Goal: Task Accomplishment & Management: Manage account settings

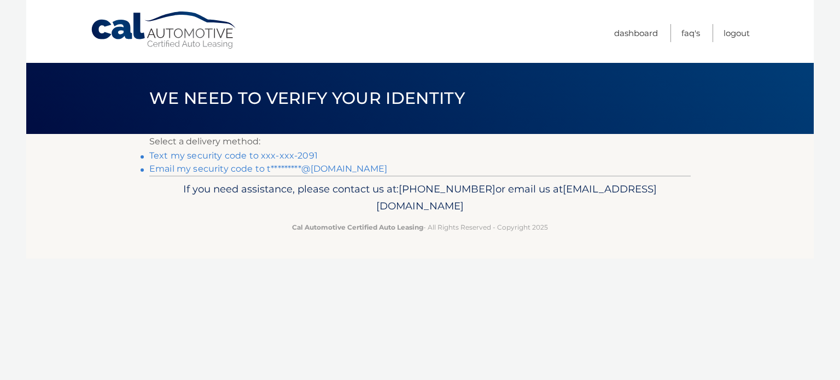
click at [303, 157] on link "Text my security code to xxx-xxx-2091" at bounding box center [233, 155] width 169 height 10
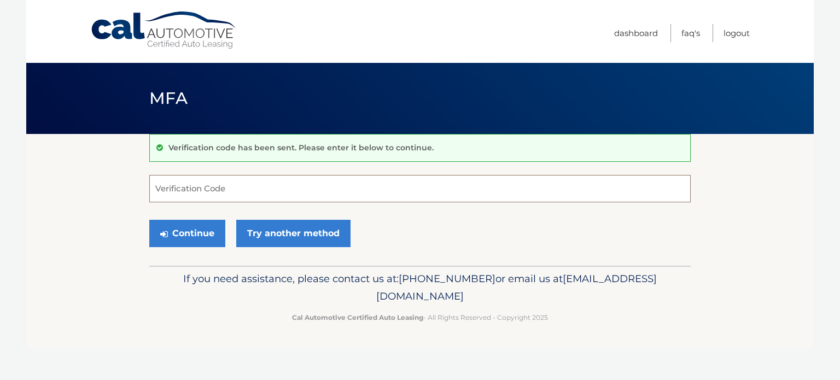
click at [253, 193] on input "Verification Code" at bounding box center [420, 188] width 542 height 27
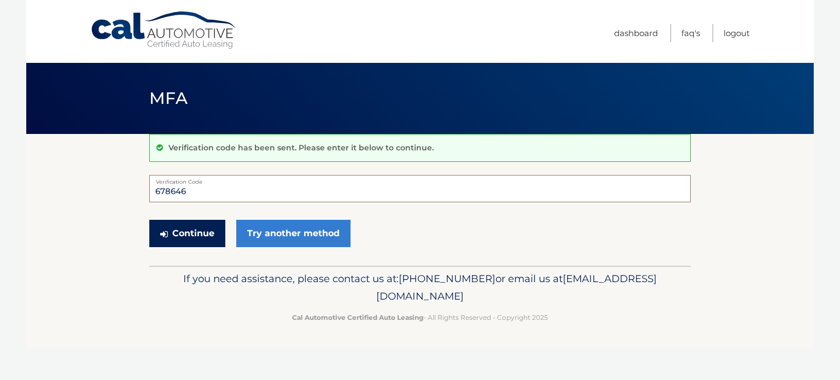
type input "678646"
click at [190, 234] on button "Continue" at bounding box center [187, 233] width 76 height 27
click at [188, 229] on button "Continue" at bounding box center [187, 233] width 76 height 27
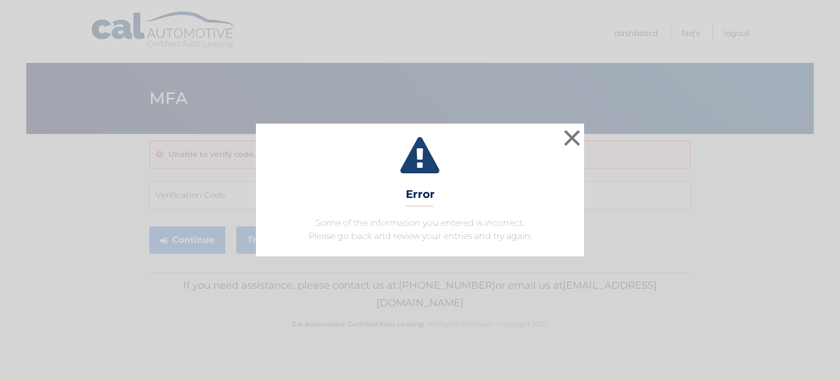
click at [188, 229] on div "× Error Some of the information you entered is incorrect. Please go back and re…" at bounding box center [420, 190] width 832 height 132
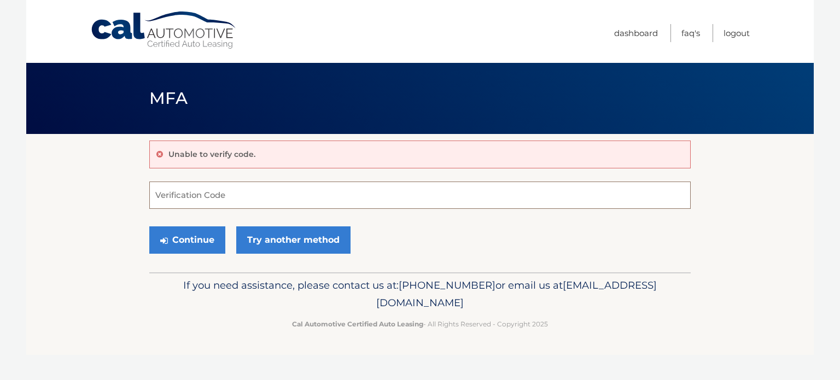
click at [241, 191] on input "Verification Code" at bounding box center [420, 195] width 542 height 27
type input "678646"
click at [204, 238] on button "Continue" at bounding box center [187, 240] width 76 height 27
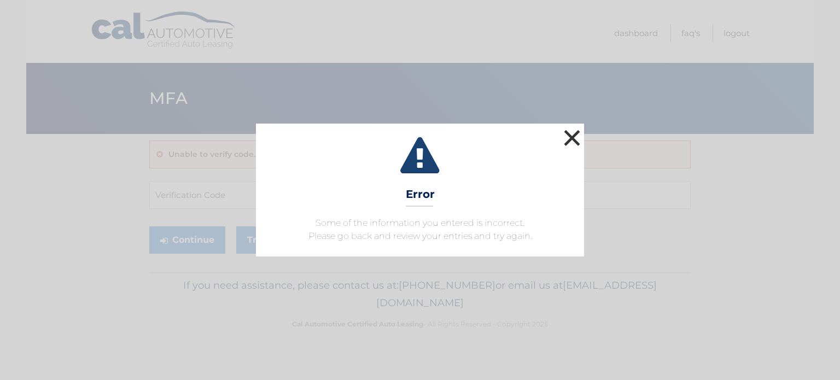
click at [574, 133] on button "×" at bounding box center [572, 138] width 22 height 22
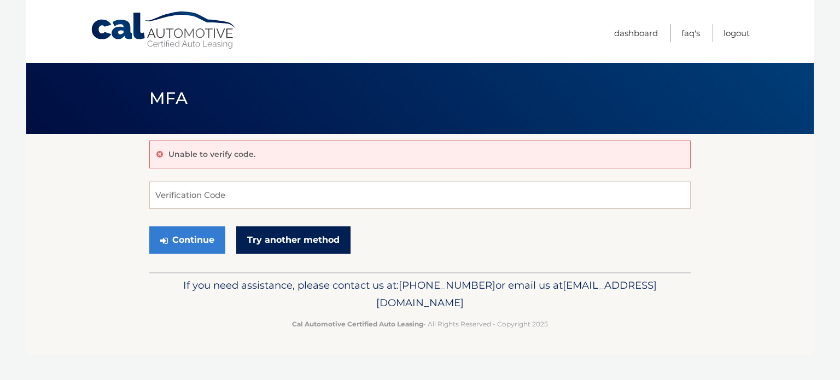
click at [302, 240] on link "Try another method" at bounding box center [293, 240] width 114 height 27
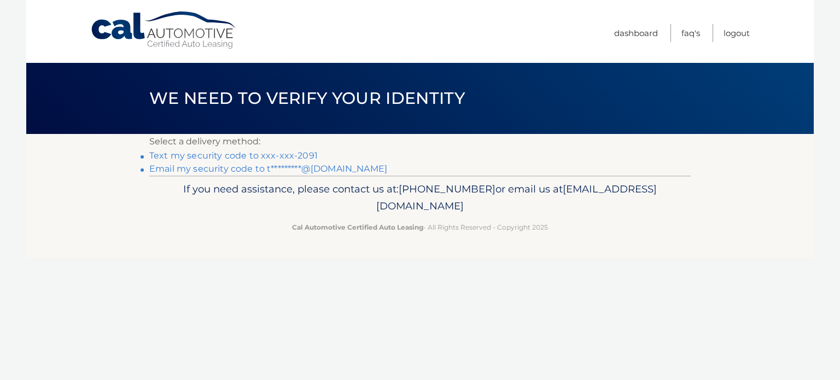
click at [241, 165] on link "Email my security code to t*********@[DOMAIN_NAME]" at bounding box center [268, 169] width 238 height 10
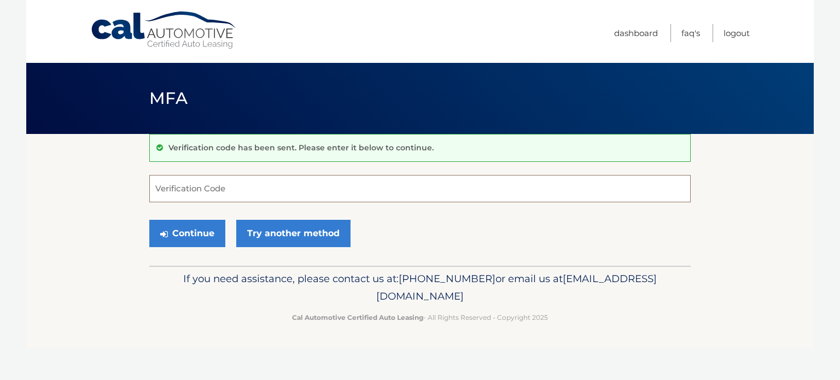
click at [236, 186] on input "Verification Code" at bounding box center [420, 188] width 542 height 27
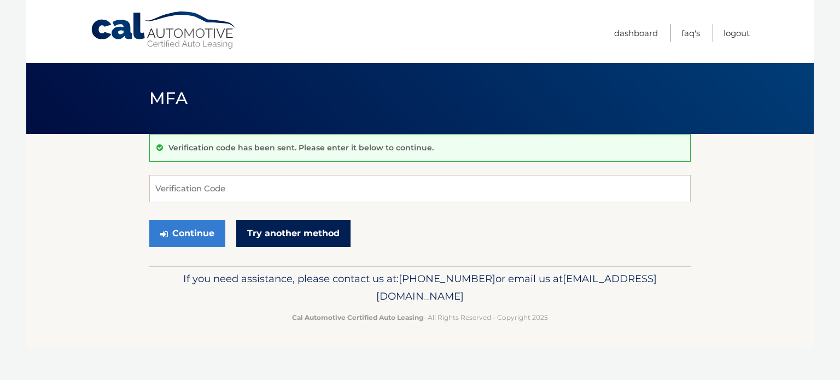
click at [305, 232] on link "Try another method" at bounding box center [293, 233] width 114 height 27
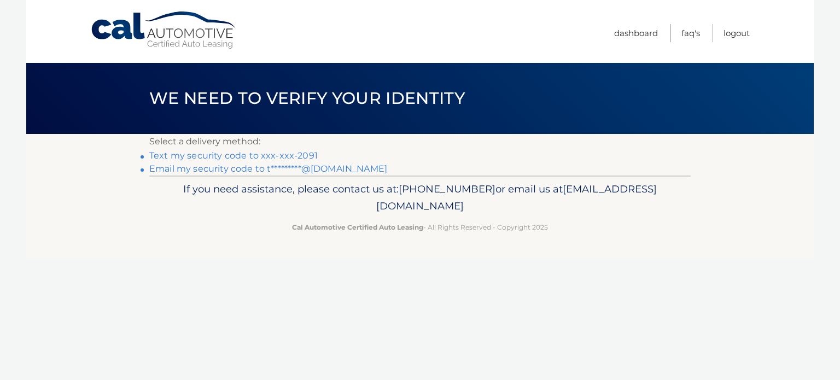
click at [162, 167] on link "Email my security code to t*********@[DOMAIN_NAME]" at bounding box center [268, 169] width 238 height 10
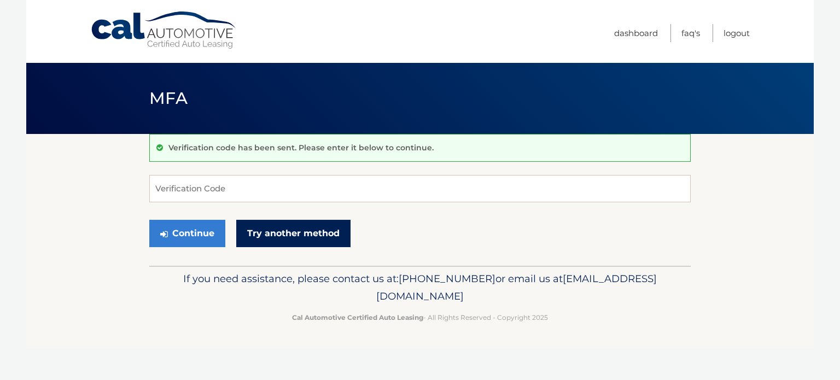
click at [291, 238] on link "Try another method" at bounding box center [293, 233] width 114 height 27
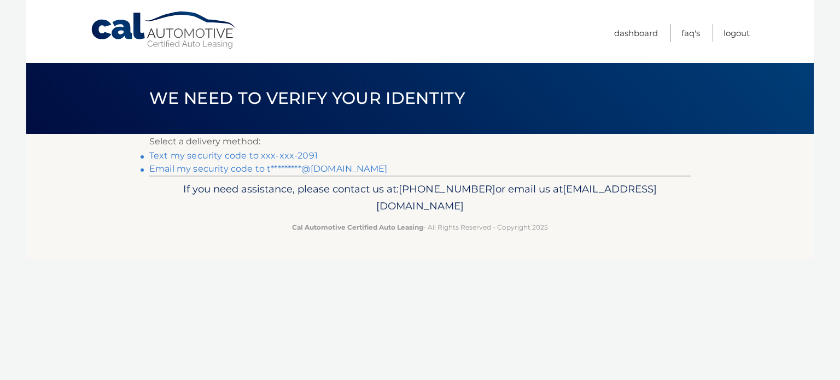
click at [322, 168] on link "Email my security code to t*********@[DOMAIN_NAME]" at bounding box center [268, 169] width 238 height 10
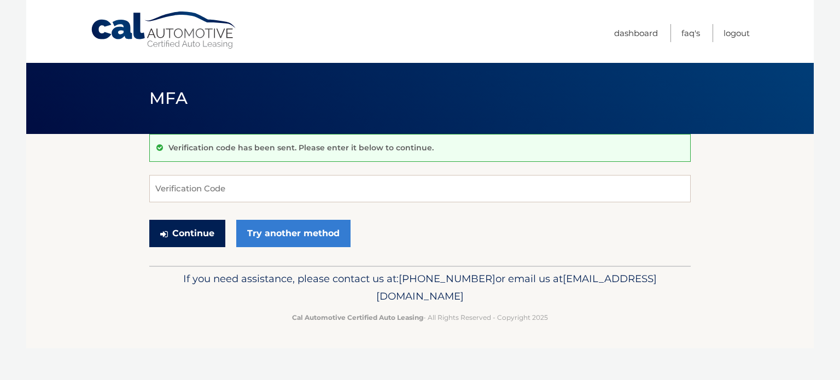
click at [184, 228] on button "Continue" at bounding box center [187, 233] width 76 height 27
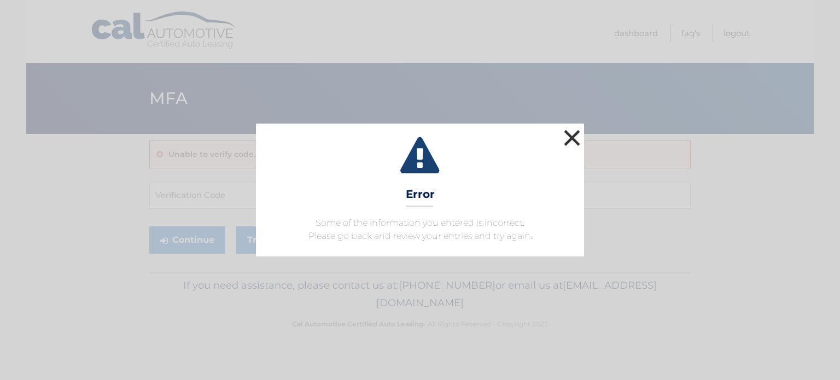
click at [568, 137] on button "×" at bounding box center [572, 138] width 22 height 22
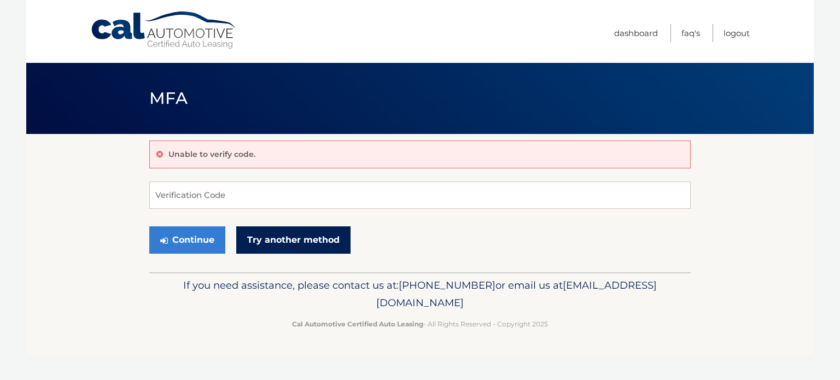
click at [281, 237] on link "Try another method" at bounding box center [293, 240] width 114 height 27
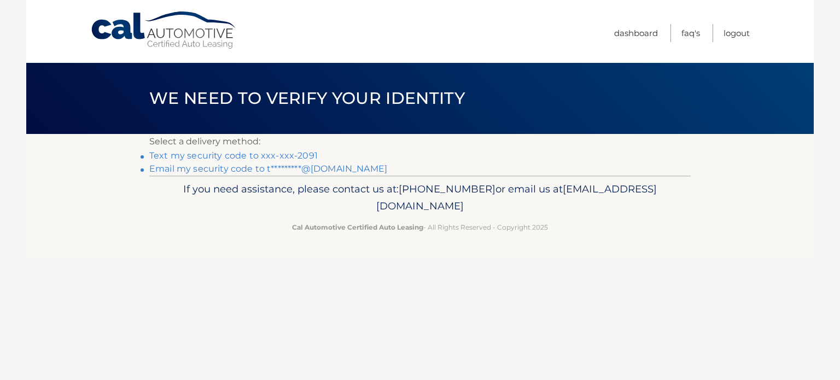
click at [248, 154] on link "Text my security code to xxx-xxx-2091" at bounding box center [233, 155] width 169 height 10
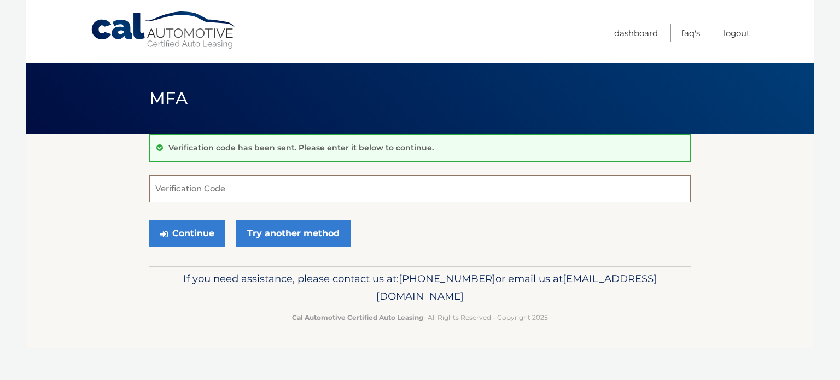
click at [241, 185] on input "Verification Code" at bounding box center [420, 188] width 542 height 27
click at [200, 182] on input "Verification Code" at bounding box center [420, 188] width 542 height 27
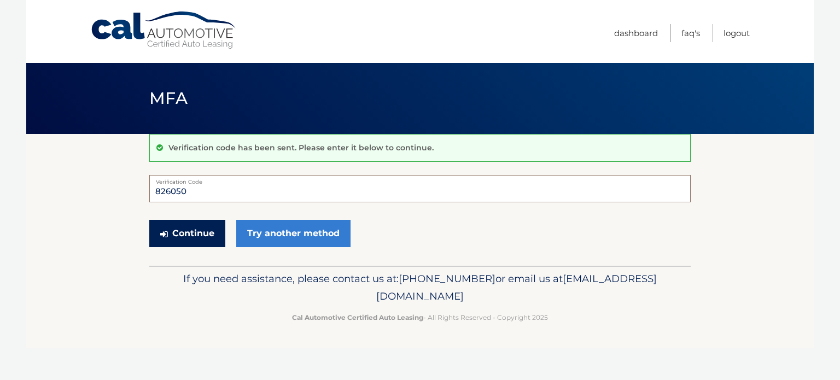
type input "826050"
click at [201, 230] on button "Continue" at bounding box center [187, 233] width 76 height 27
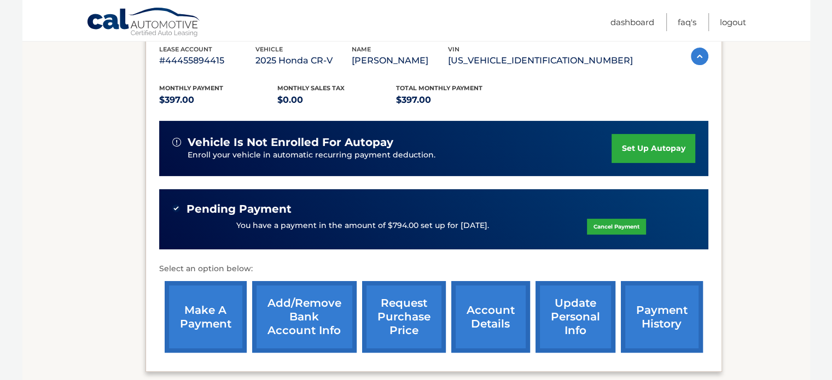
scroll to position [197, 0]
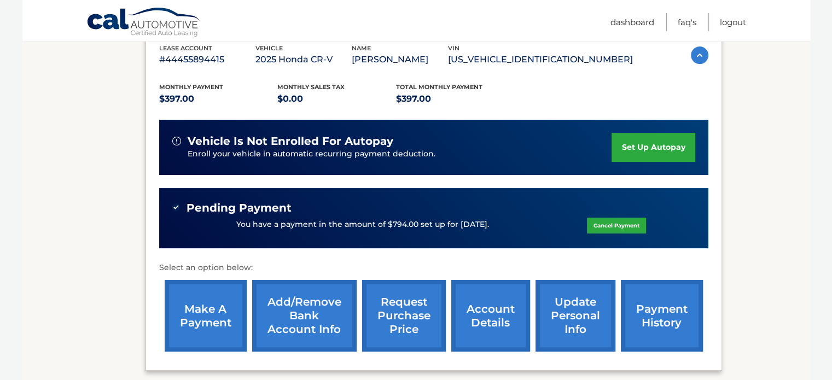
click at [650, 141] on link "set up autopay" at bounding box center [653, 147] width 83 height 29
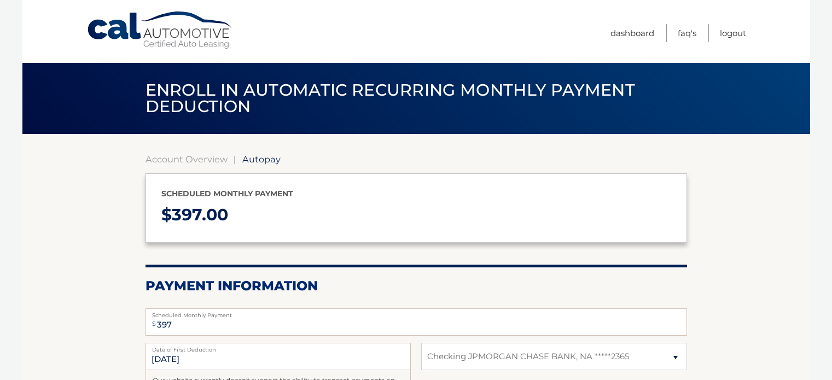
select select "ZDMzNWJkMDMtMmZiNy00YTUzLWI0MGMtZmY3YjY0YWFjYWEx"
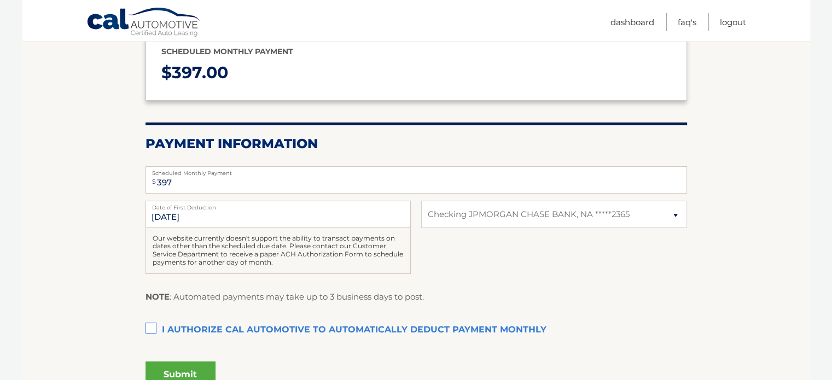
scroll to position [84, 0]
